Goal: Task Accomplishment & Management: Use online tool/utility

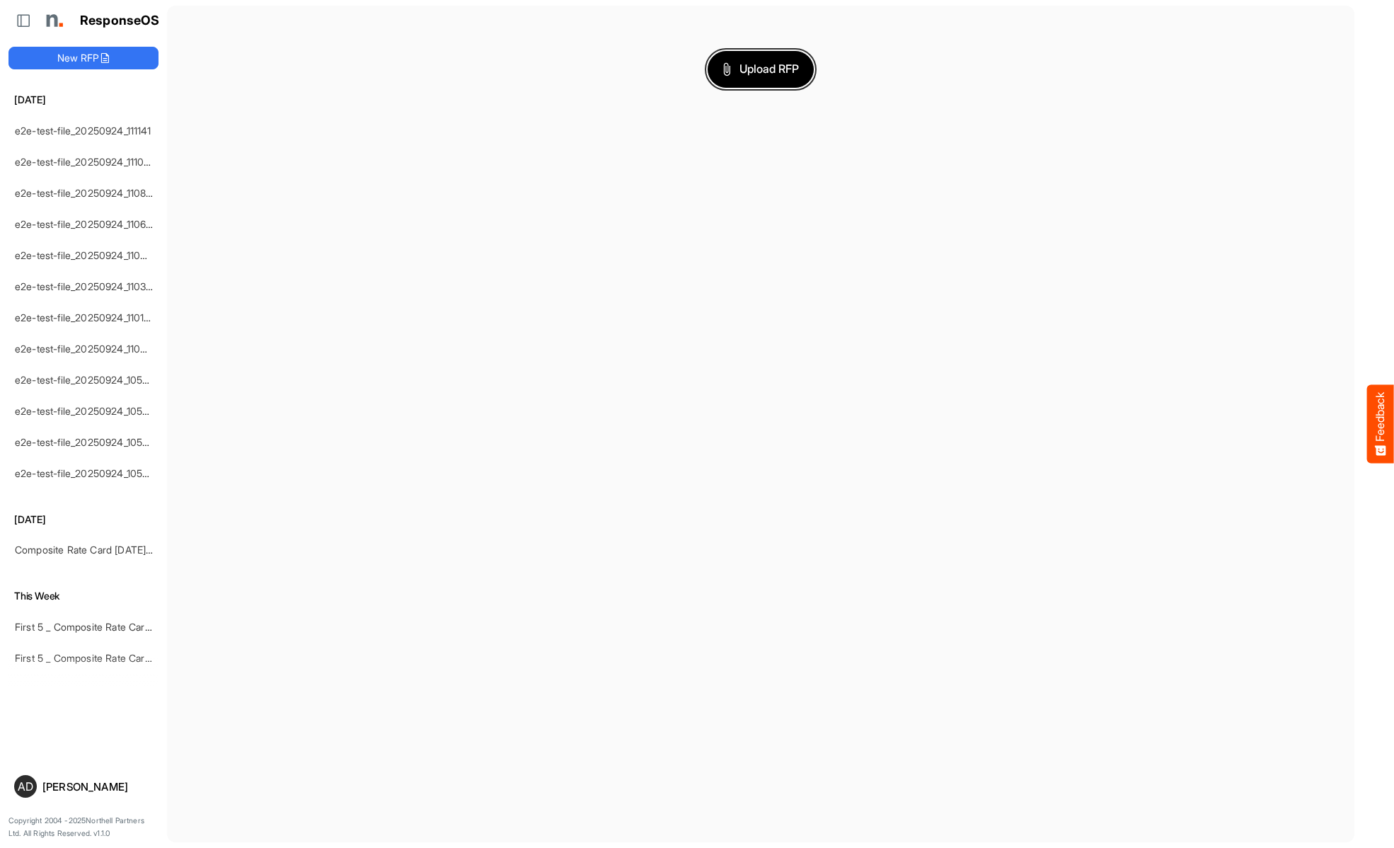
click at [761, 69] on span "Upload RFP" at bounding box center [761, 69] width 76 height 18
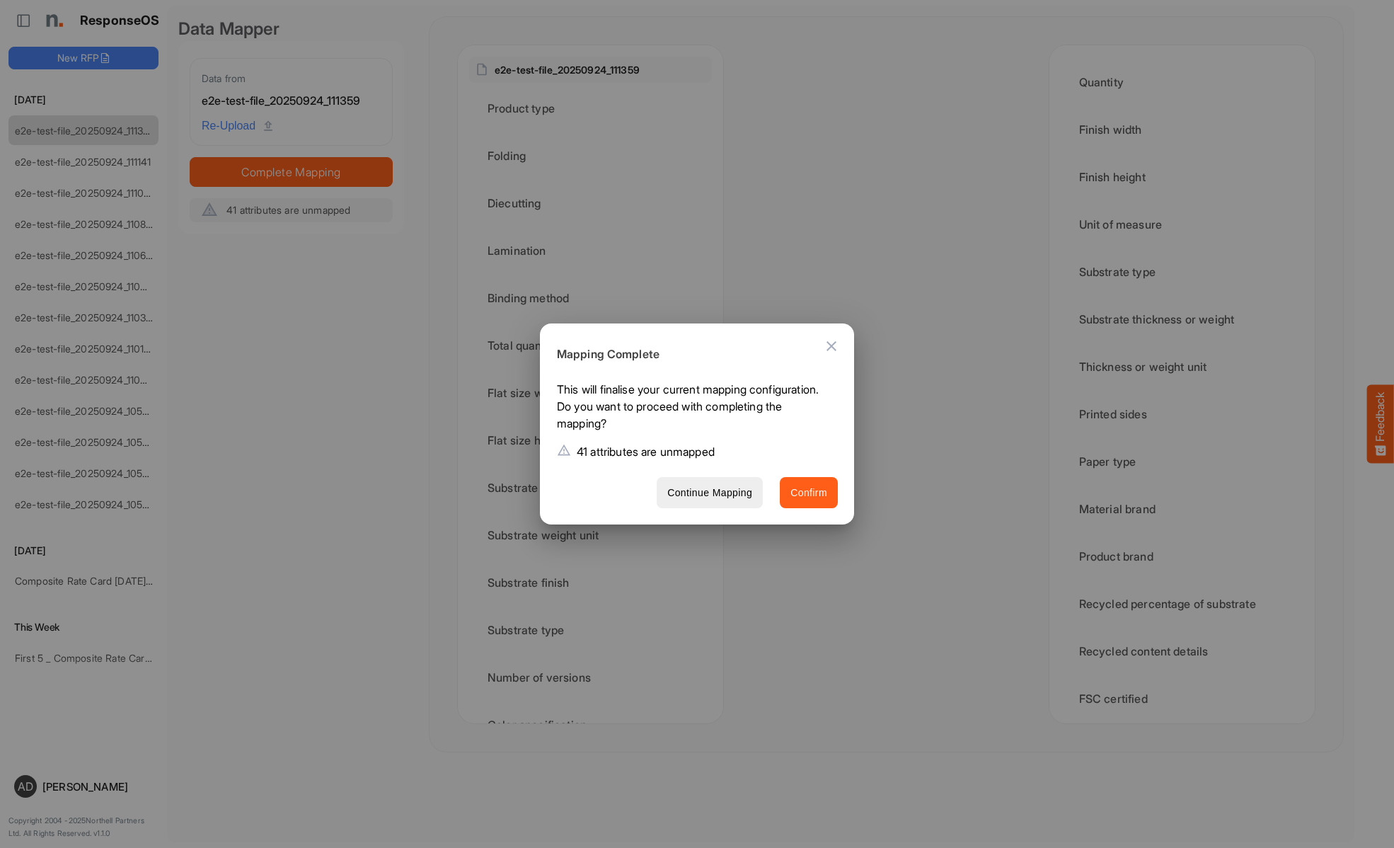
click at [809, 492] on span "Confirm" at bounding box center [809, 493] width 37 height 18
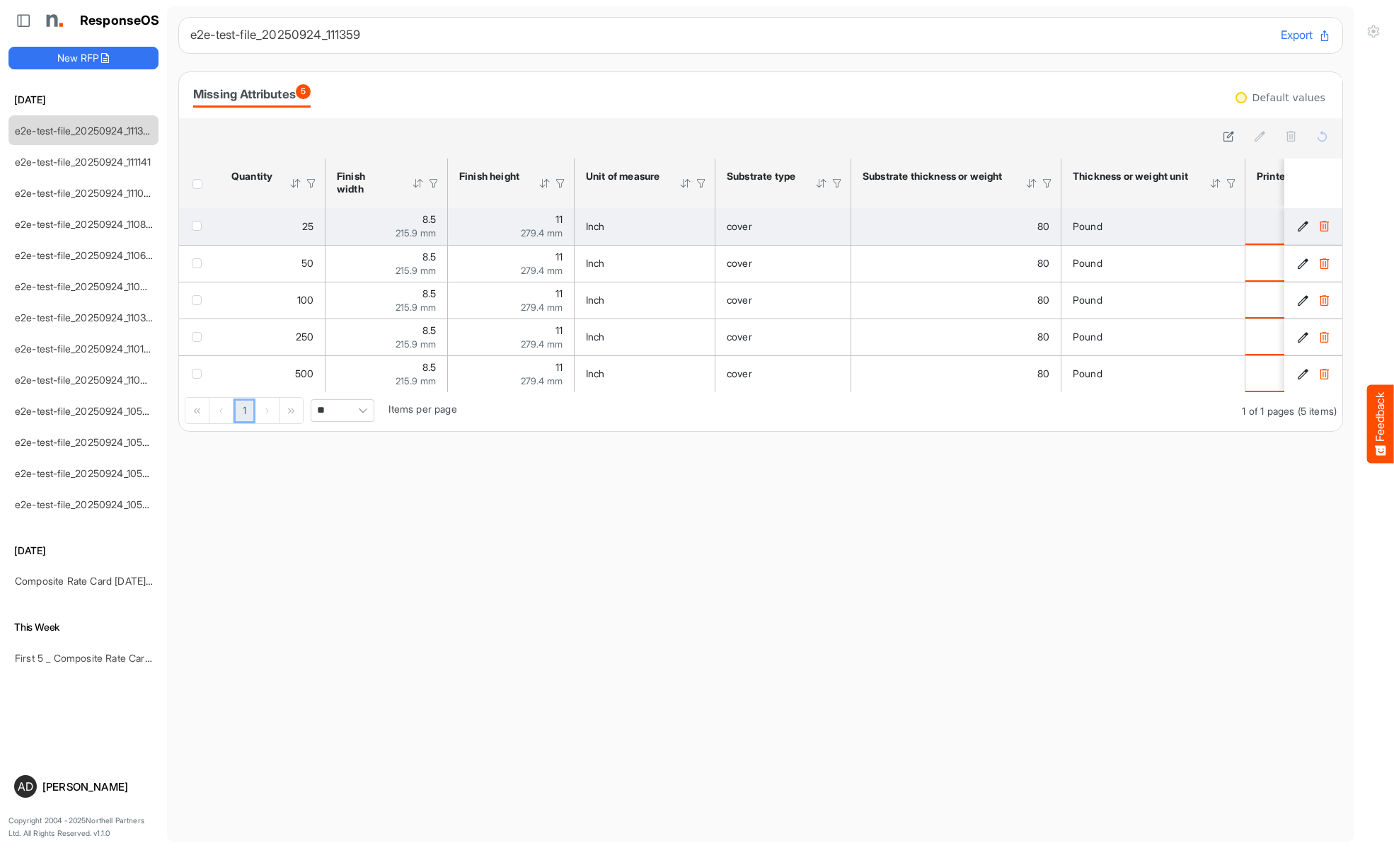
click at [200, 225] on span "checkbox" at bounding box center [197, 226] width 10 height 10
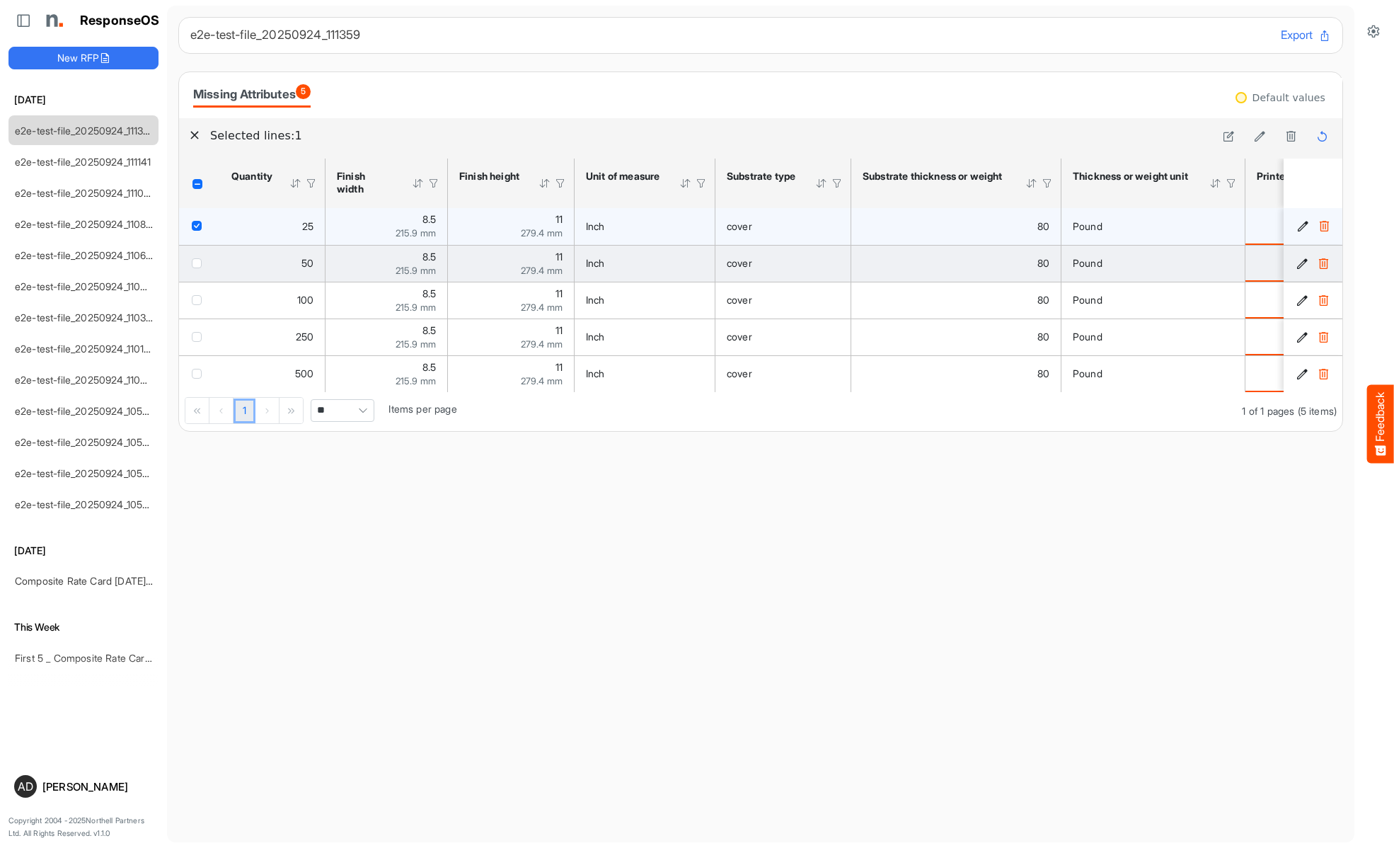
click at [200, 263] on span "checkbox" at bounding box center [197, 263] width 10 height 10
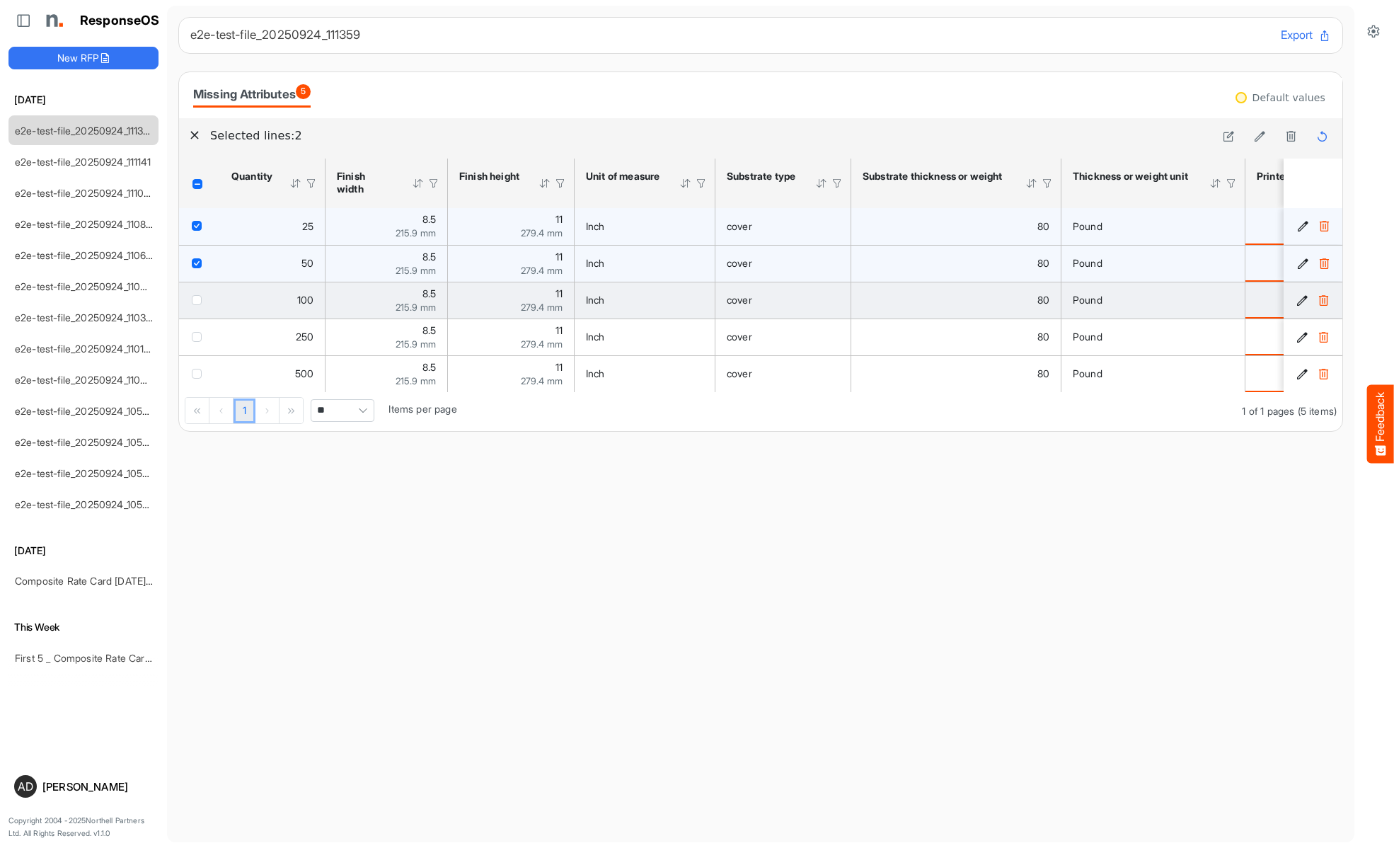
click at [200, 299] on span "checkbox" at bounding box center [197, 300] width 10 height 10
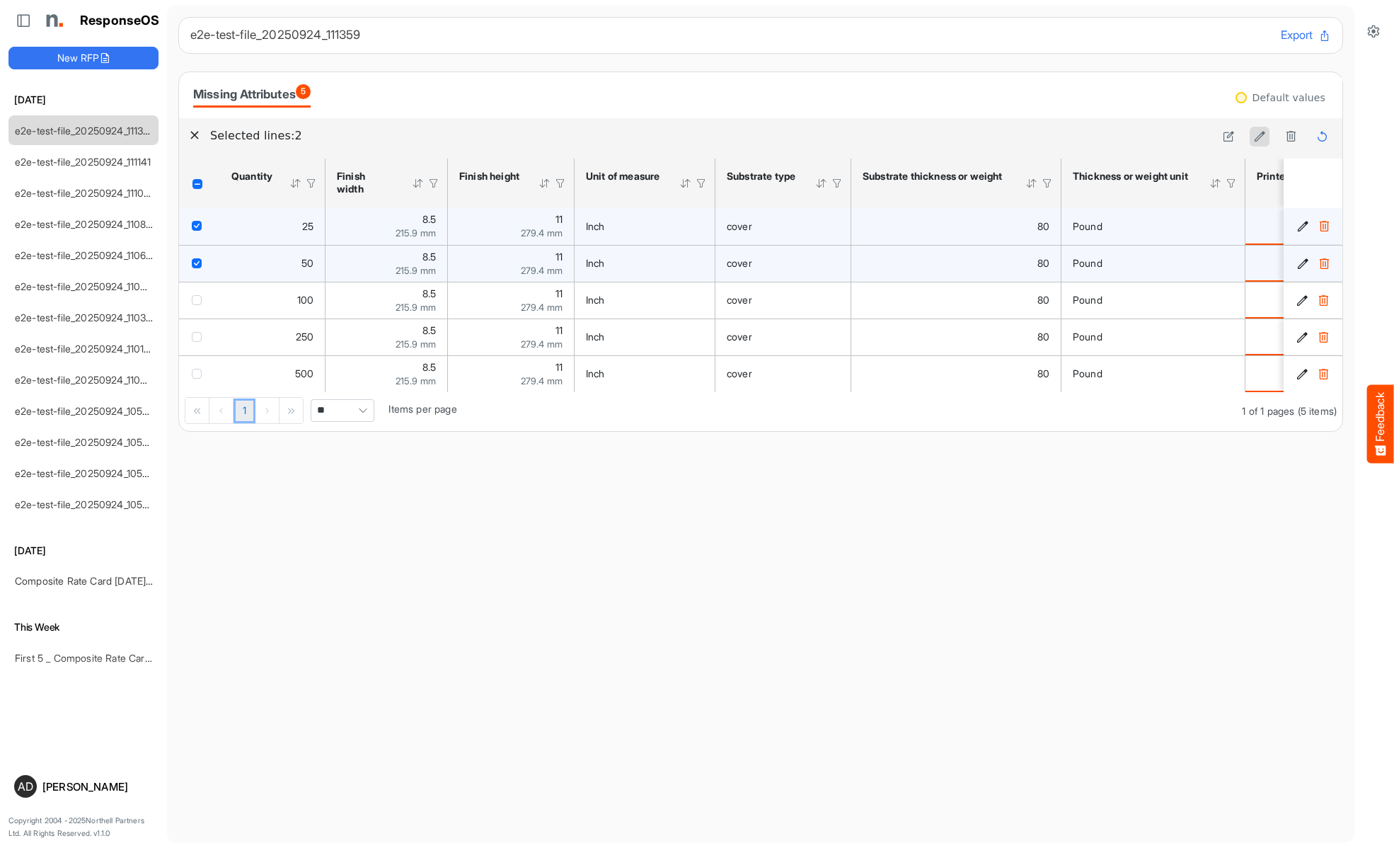
click at [1260, 137] on icon at bounding box center [1260, 136] width 12 height 12
